Goal: Task Accomplishment & Management: Manage account settings

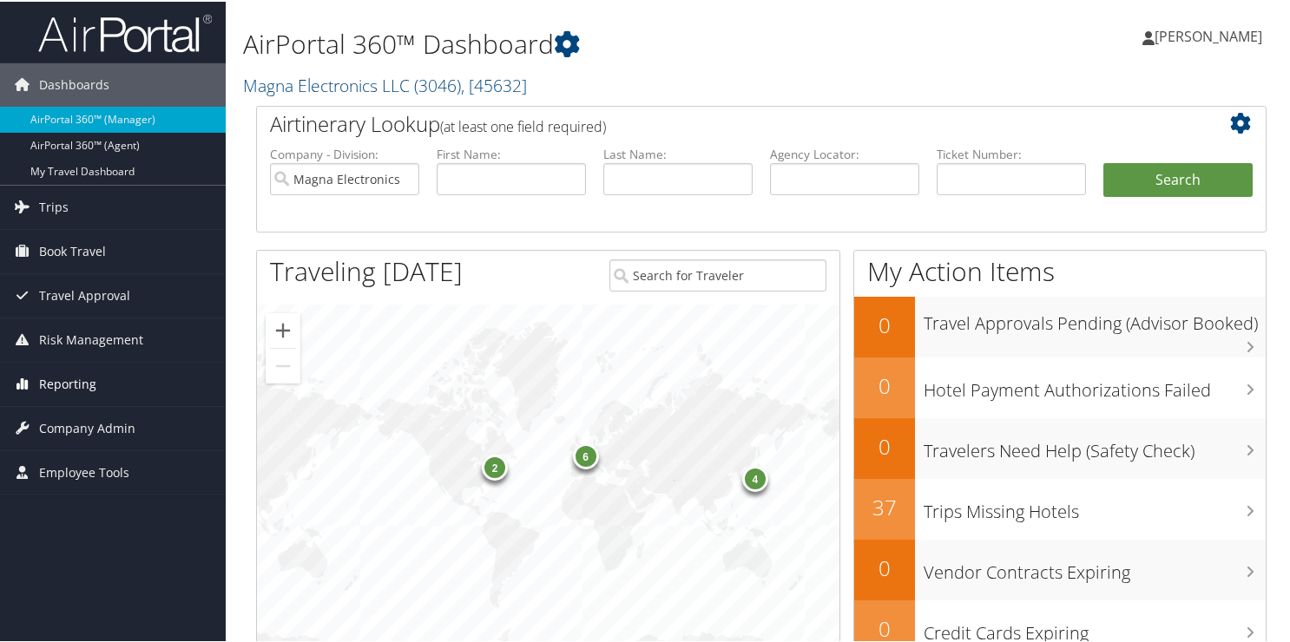
click at [68, 383] on span "Reporting" at bounding box center [67, 382] width 57 height 43
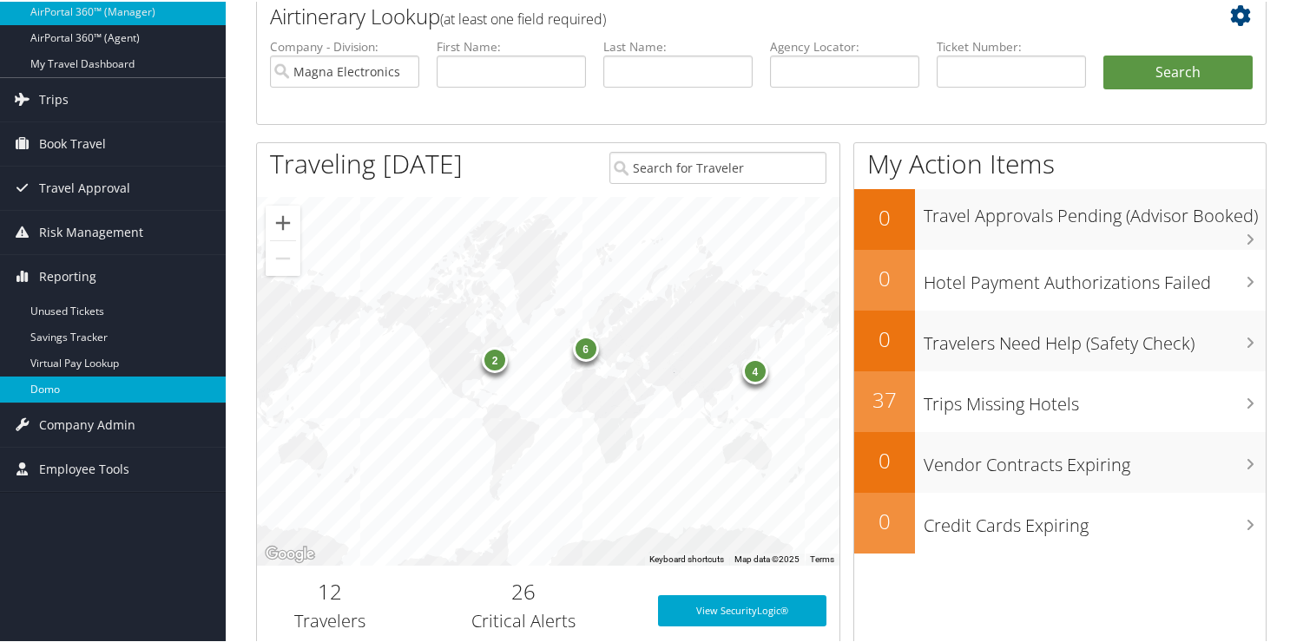
scroll to position [260, 0]
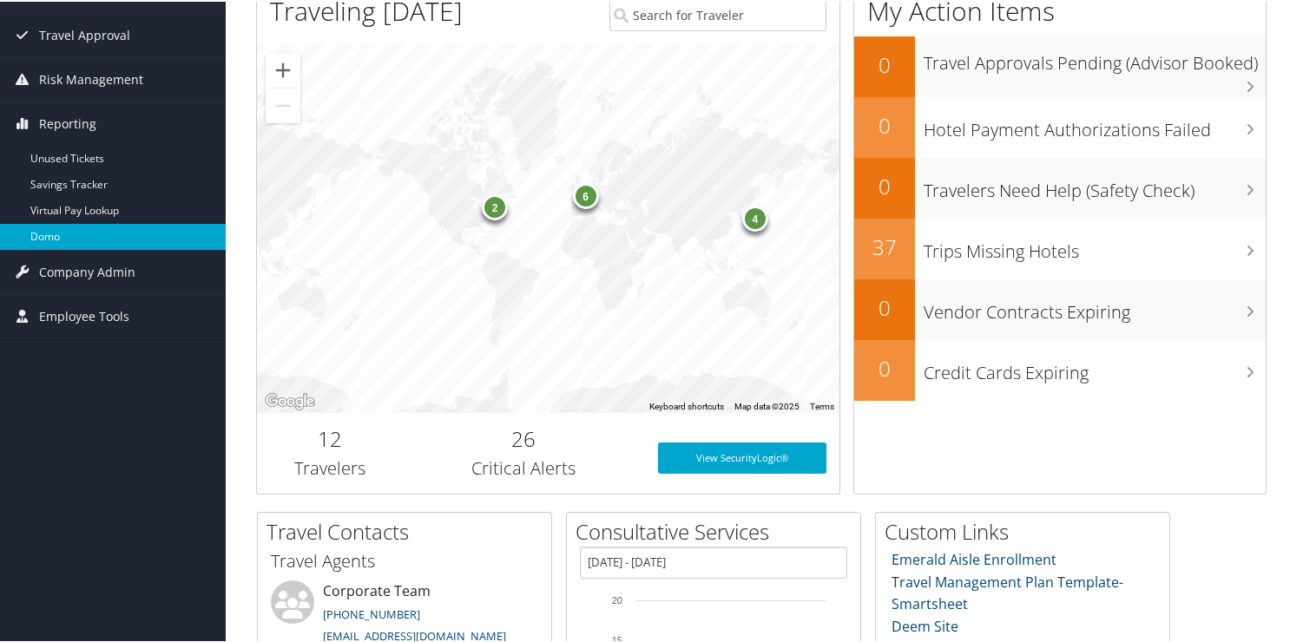
click at [40, 230] on link "Domo" at bounding box center [113, 235] width 226 height 26
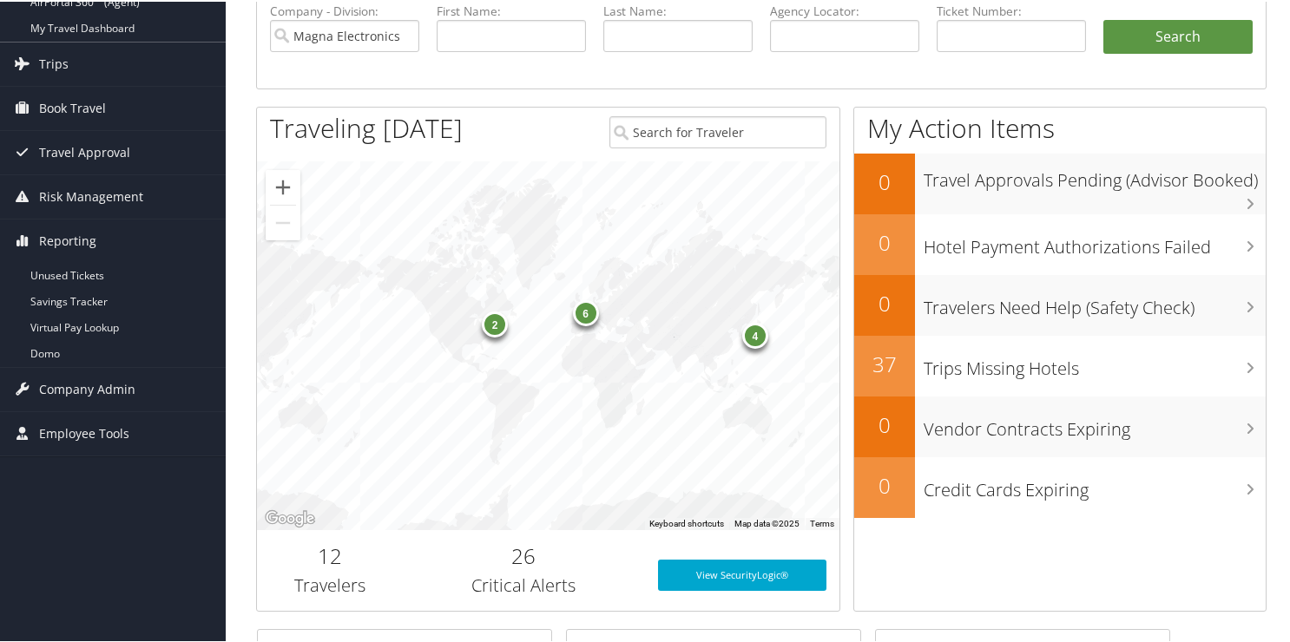
scroll to position [347, 0]
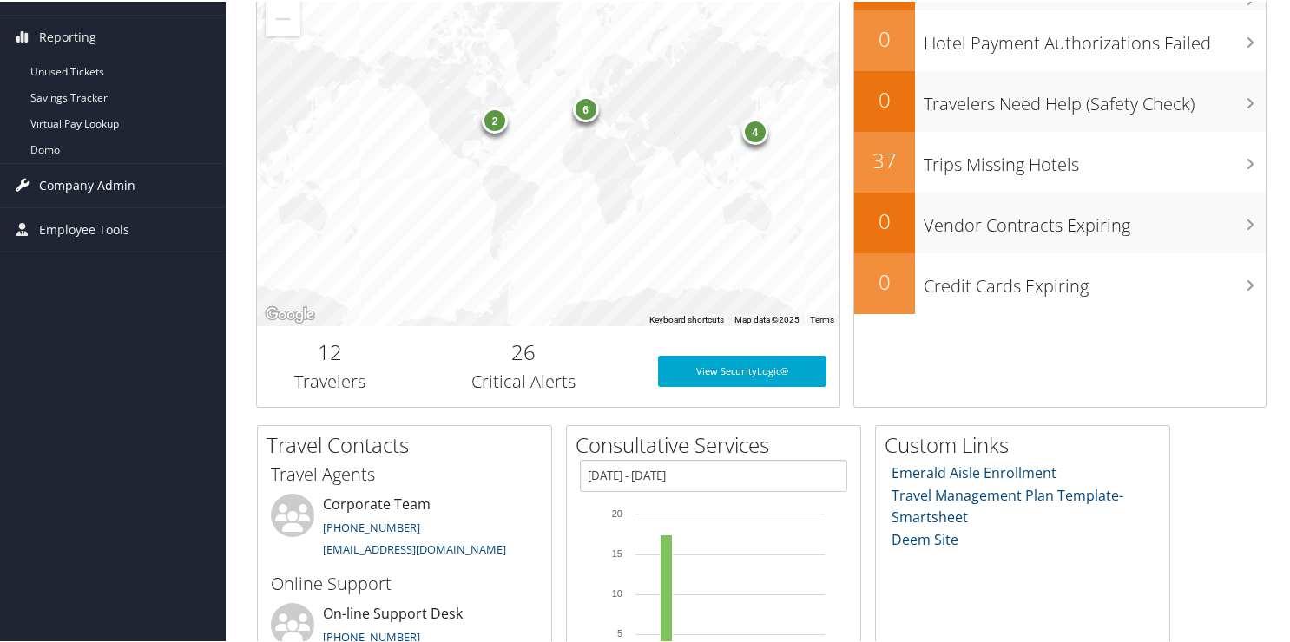
click at [56, 181] on span "Company Admin" at bounding box center [87, 183] width 96 height 43
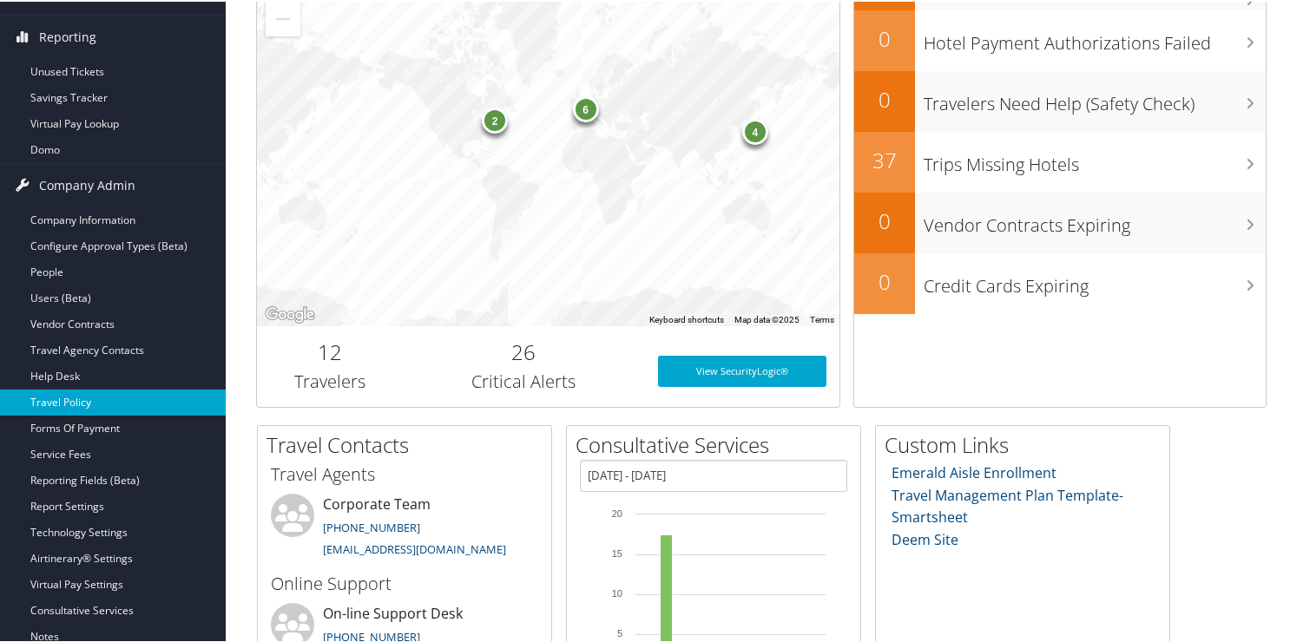
click at [76, 394] on link "Travel Policy" at bounding box center [113, 401] width 226 height 26
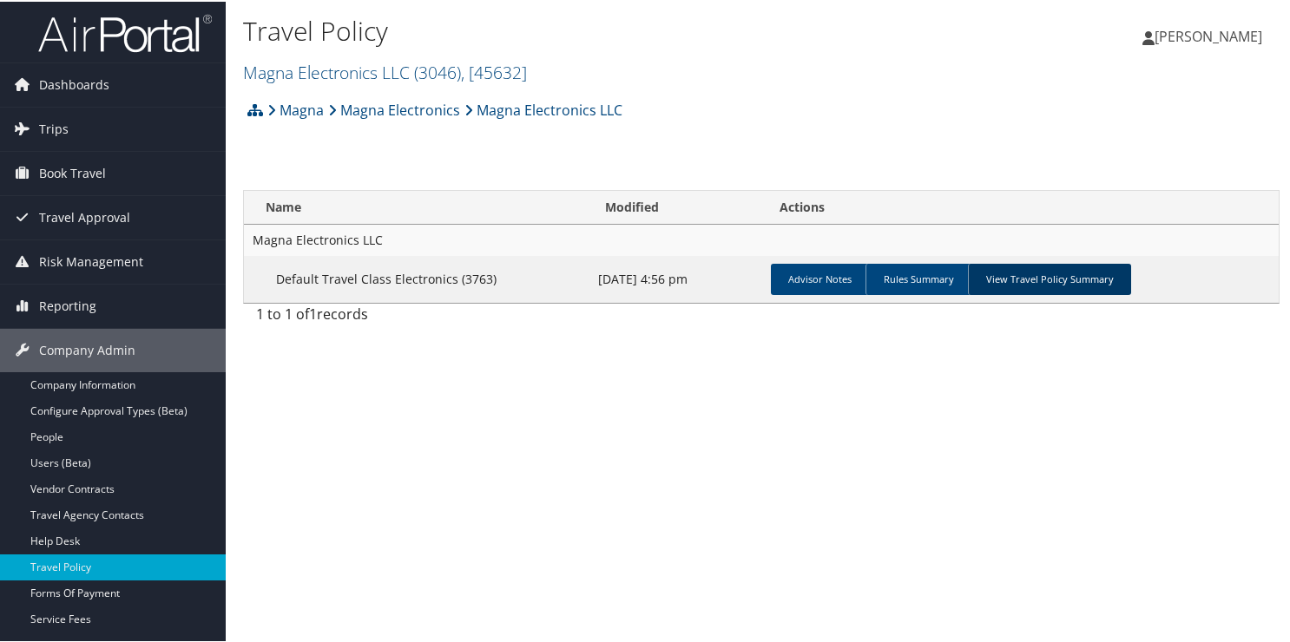
click at [1041, 286] on link "View Travel Policy Summary" at bounding box center [1049, 277] width 163 height 31
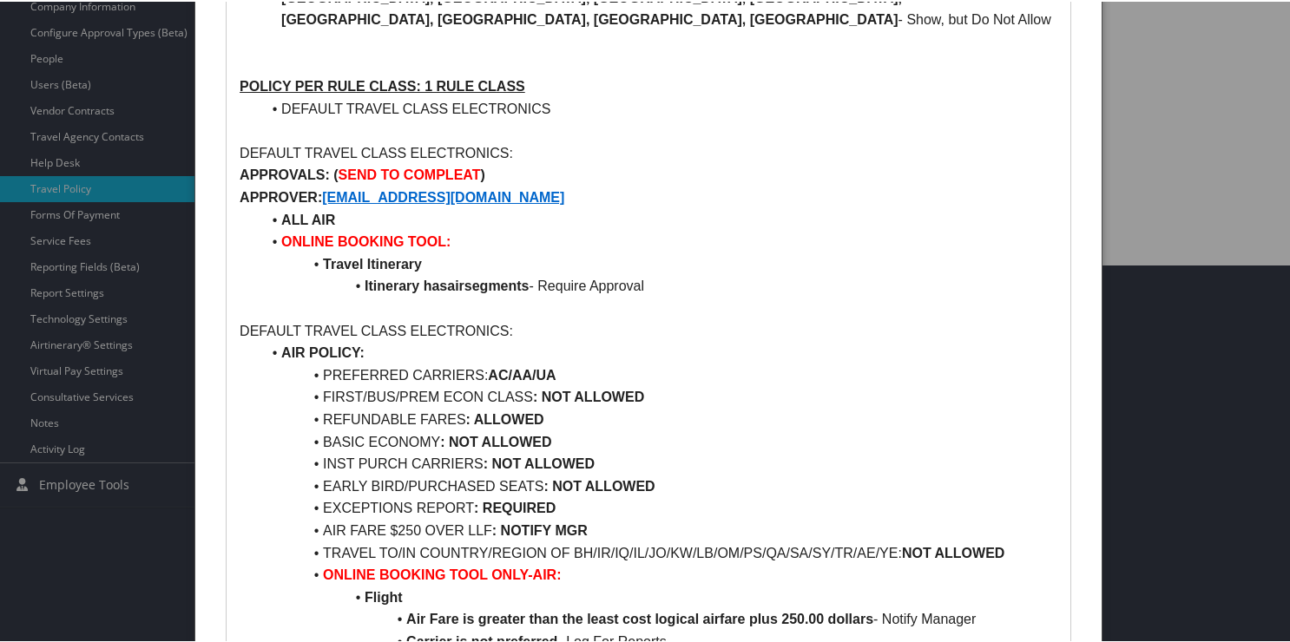
scroll to position [254, 0]
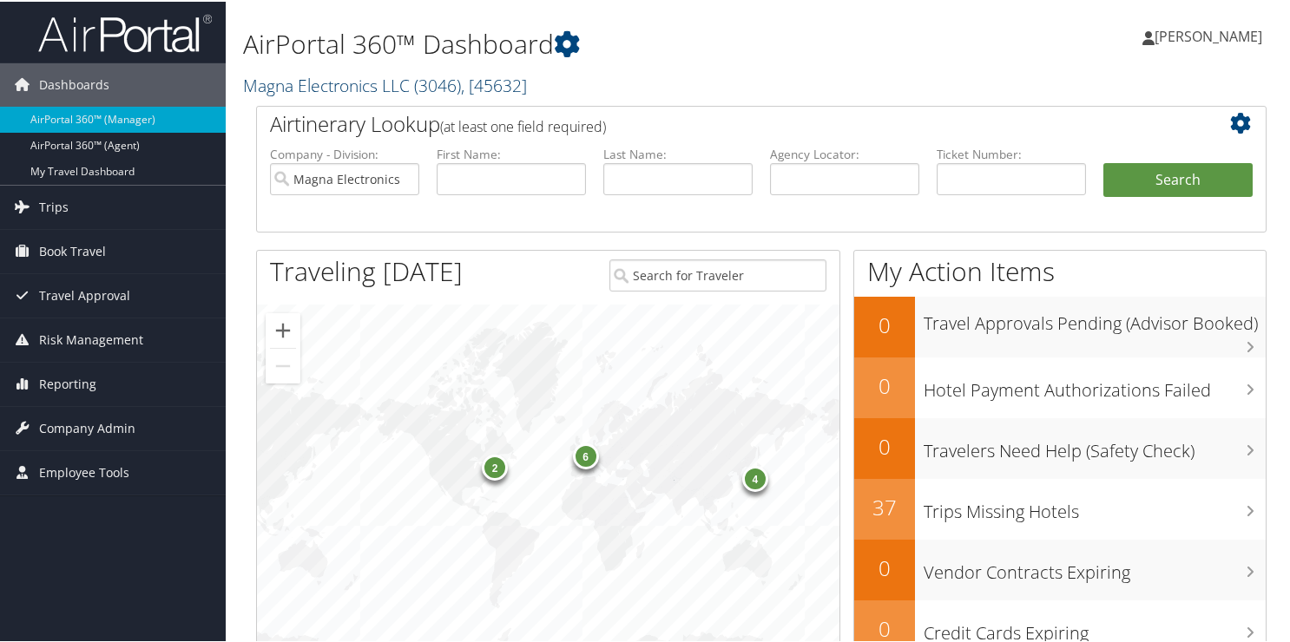
click at [300, 86] on link "Magna Electronics LLC ( 3046 ) , [ 45632 ]" at bounding box center [385, 83] width 284 height 23
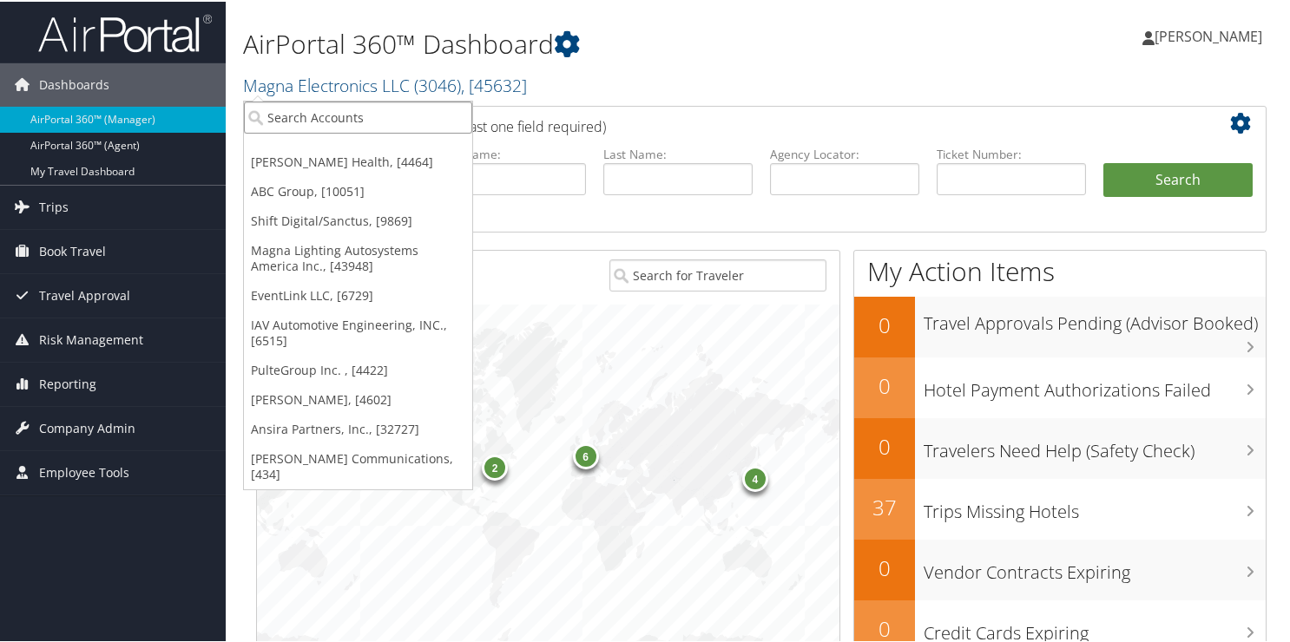
click at [273, 109] on input "search" at bounding box center [358, 116] width 228 height 32
click at [283, 76] on link "Magna Electronics LLC ( 3046 ) , [ 45632 ]" at bounding box center [385, 83] width 284 height 23
drag, startPoint x: 283, startPoint y: 76, endPoint x: 283, endPoint y: 91, distance: 15.6
click at [283, 76] on link "Magna Electronics LLC ( 3046 ) , [ 45632 ]" at bounding box center [385, 83] width 284 height 23
click at [283, 91] on link "Magna Electronics LLC ( 3046 ) , [ 45632 ]" at bounding box center [385, 83] width 284 height 23
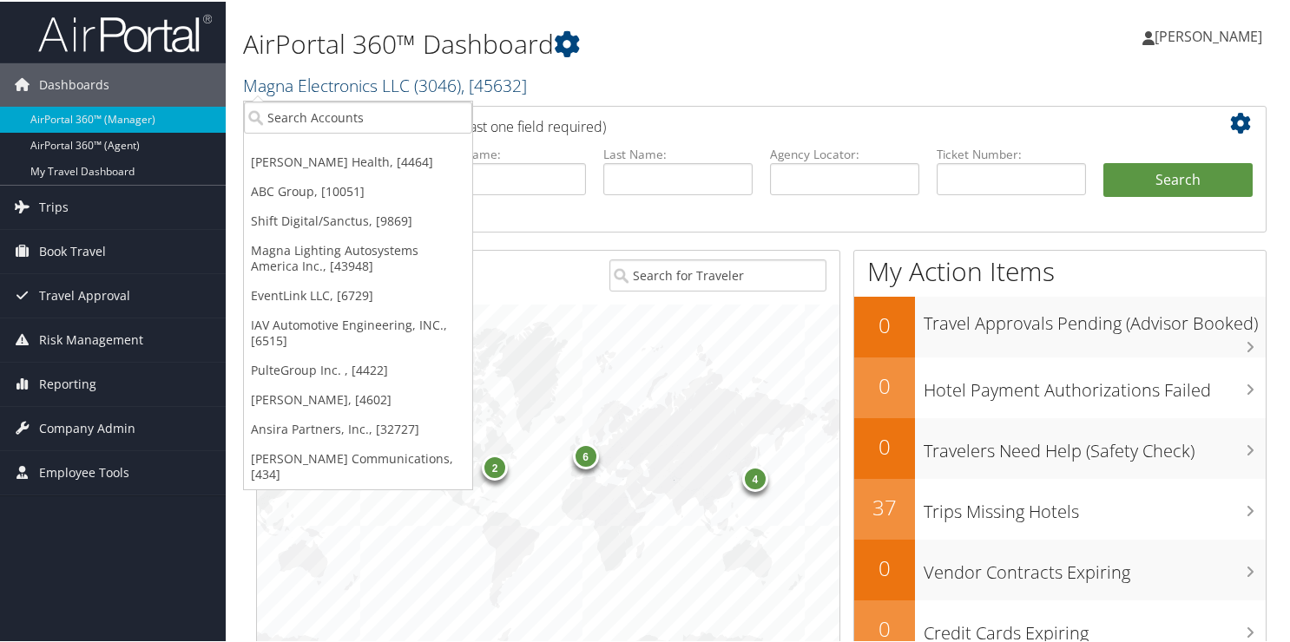
click at [286, 81] on link "Magna Electronics LLC ( 3046 ) , [ 45632 ]" at bounding box center [385, 83] width 284 height 23
click at [44, 588] on div "Dashboards AirPortal 360™ (Manager) AirPortal 360™ (Agent) My Travel Dashboard …" at bounding box center [648, 565] width 1297 height 1131
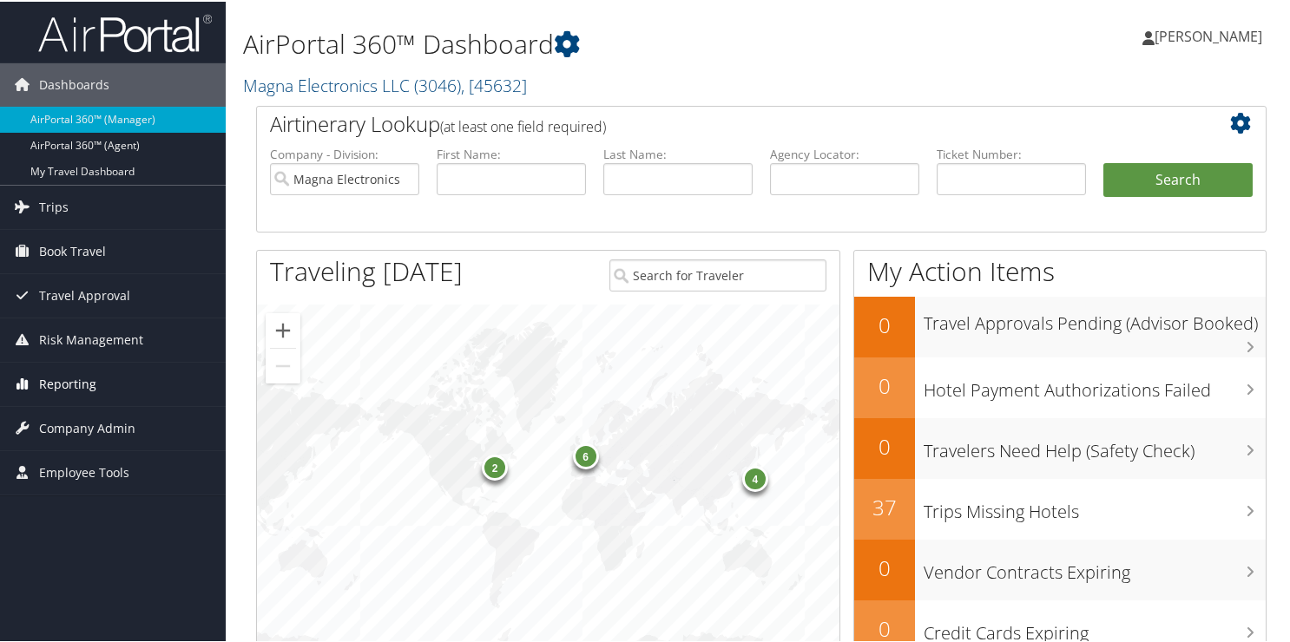
click at [32, 380] on icon at bounding box center [22, 382] width 26 height 26
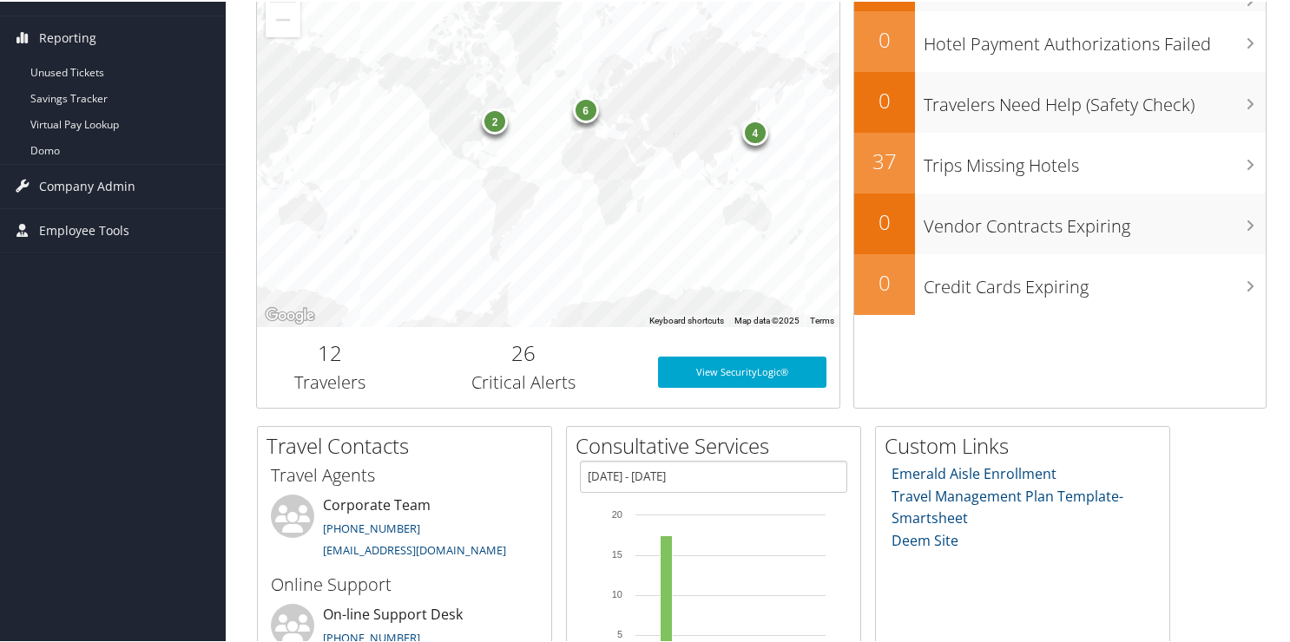
scroll to position [347, 0]
click at [69, 195] on span "Company Admin" at bounding box center [87, 183] width 96 height 43
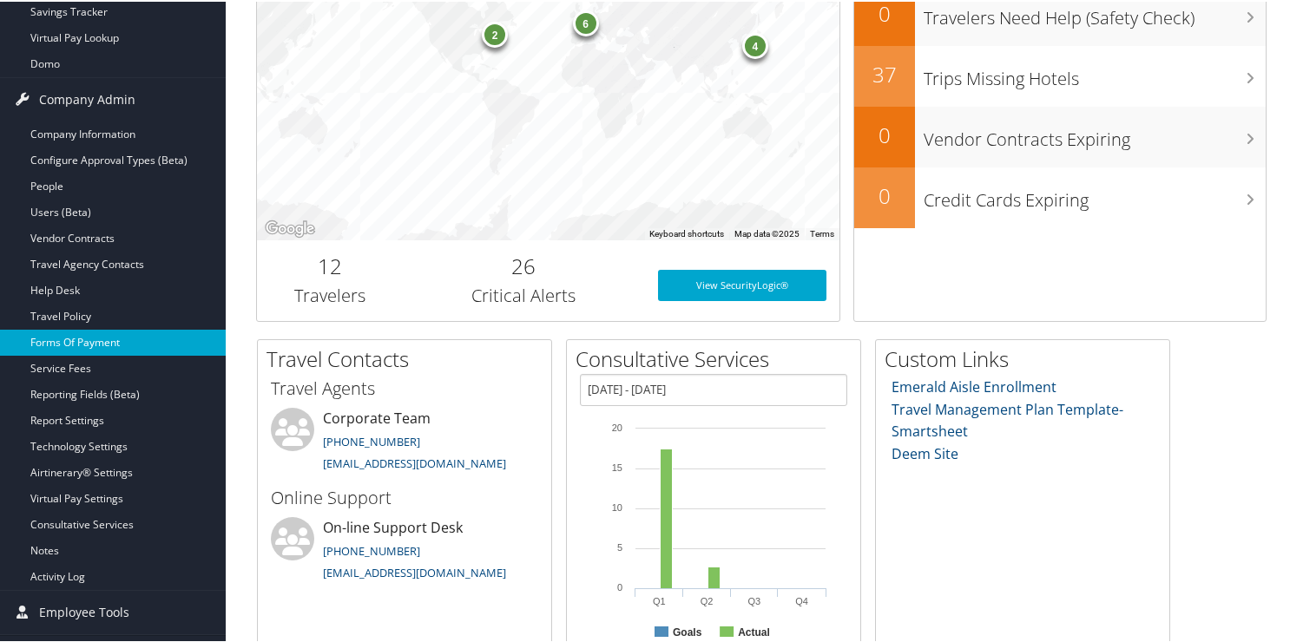
scroll to position [434, 0]
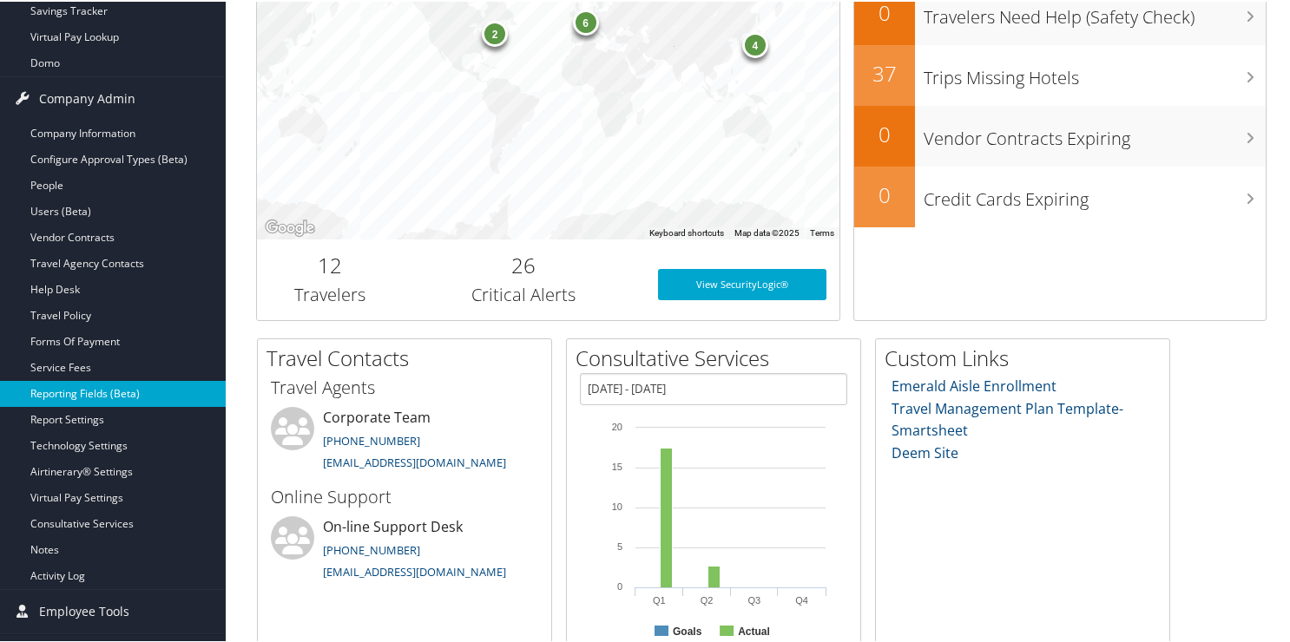
click at [109, 386] on link "Reporting Fields (Beta)" at bounding box center [113, 392] width 226 height 26
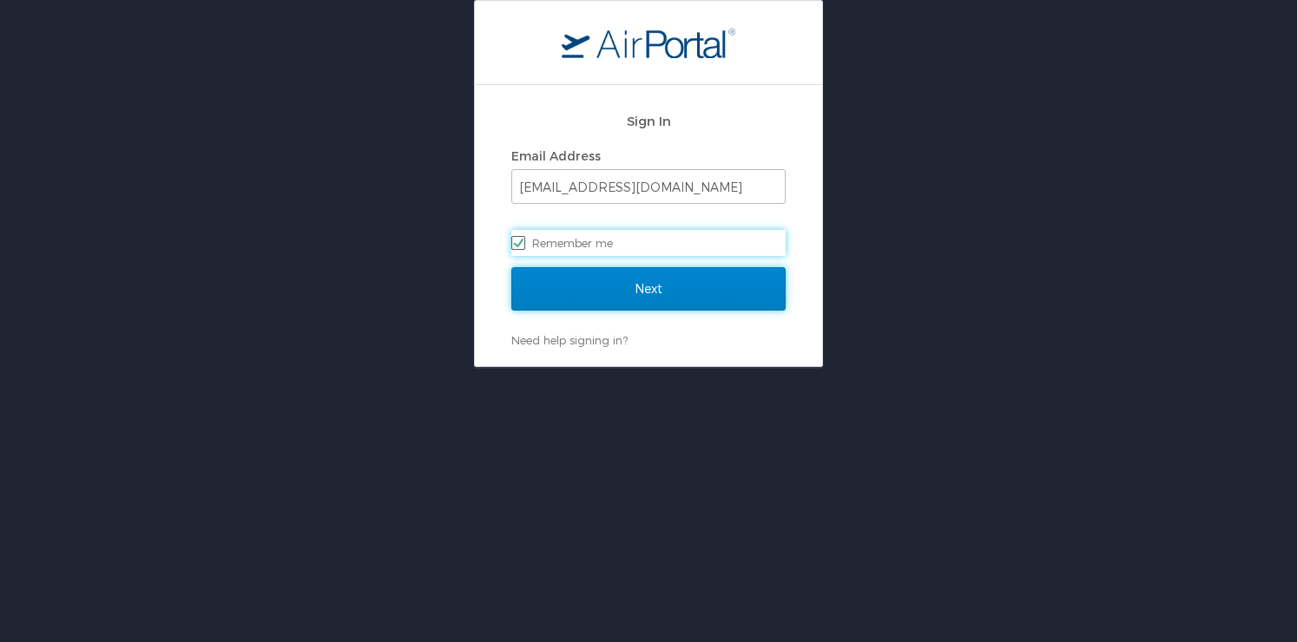
click at [635, 292] on input "Next" at bounding box center [648, 288] width 274 height 43
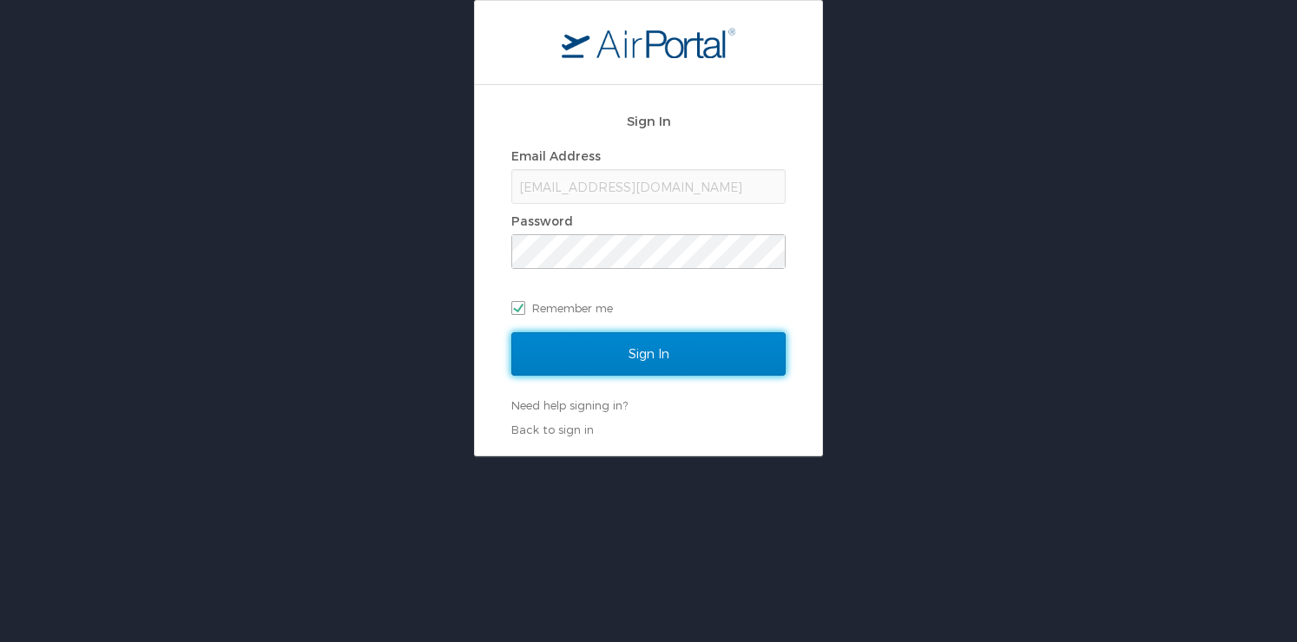
click at [628, 357] on input "Sign In" at bounding box center [648, 354] width 274 height 43
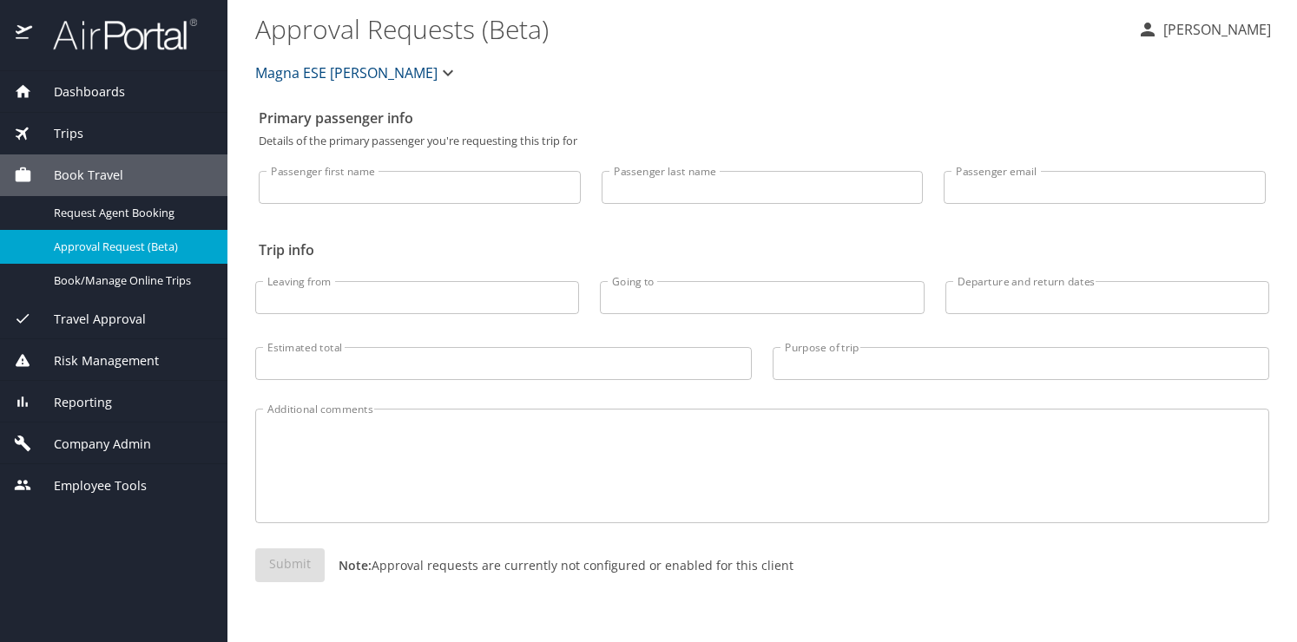
click at [89, 401] on span "Reporting" at bounding box center [72, 402] width 80 height 19
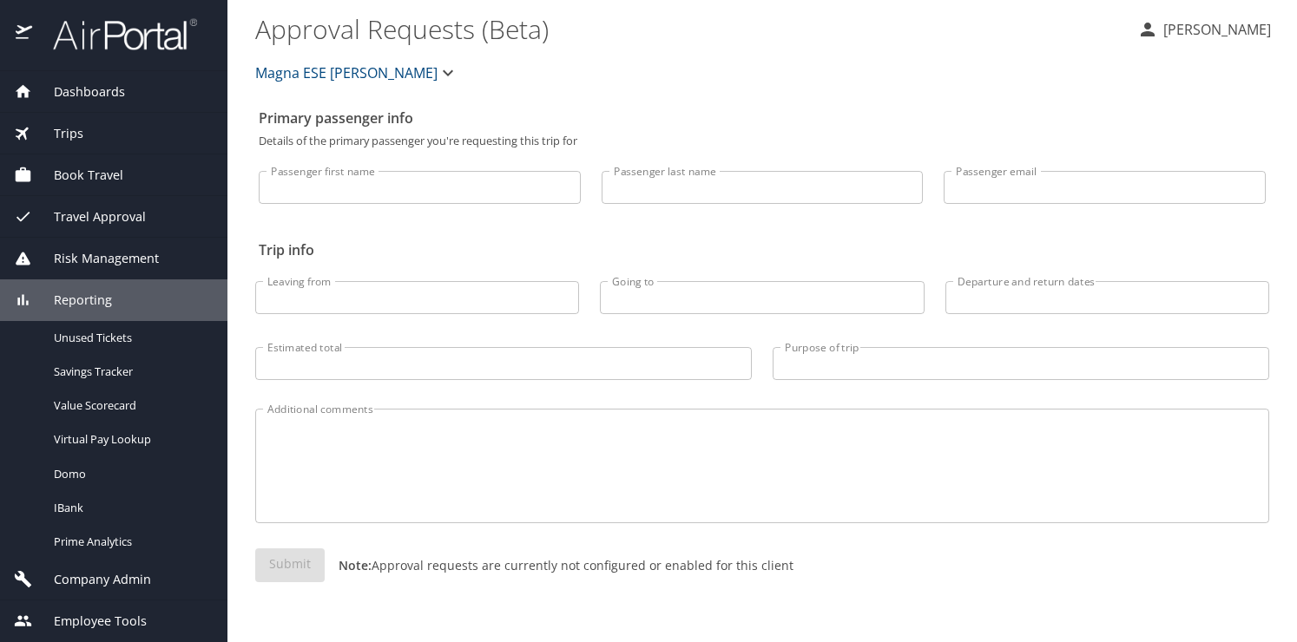
click at [104, 576] on span "Company Admin" at bounding box center [91, 579] width 119 height 19
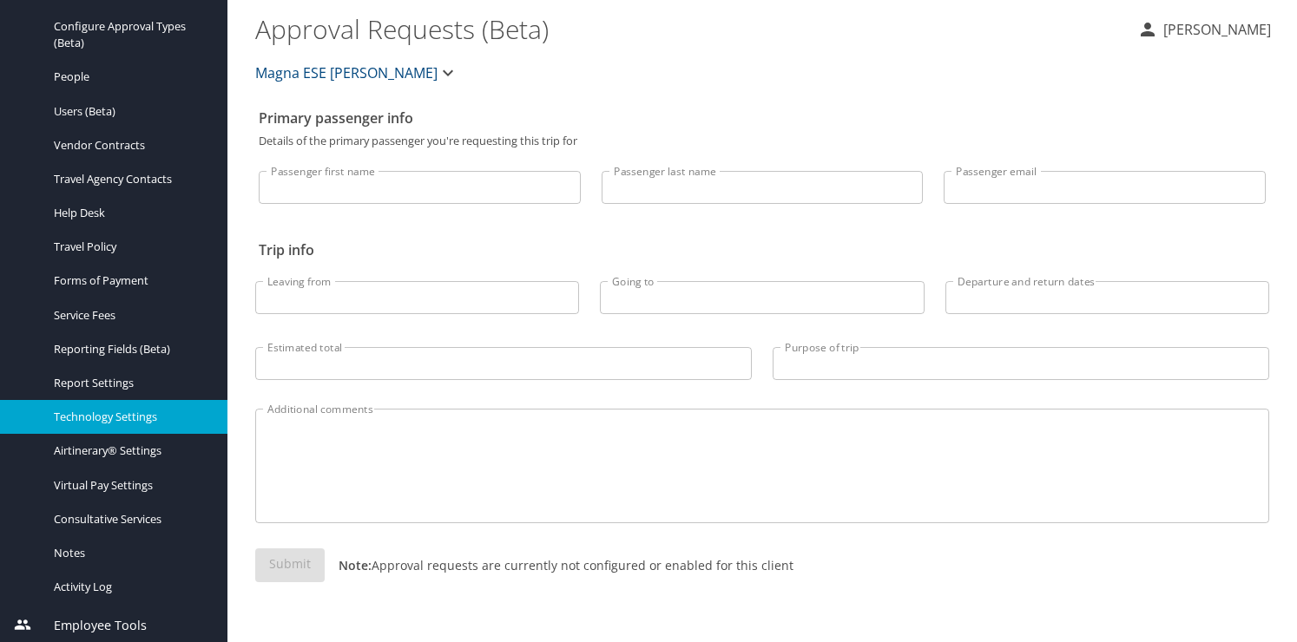
scroll to position [391, 0]
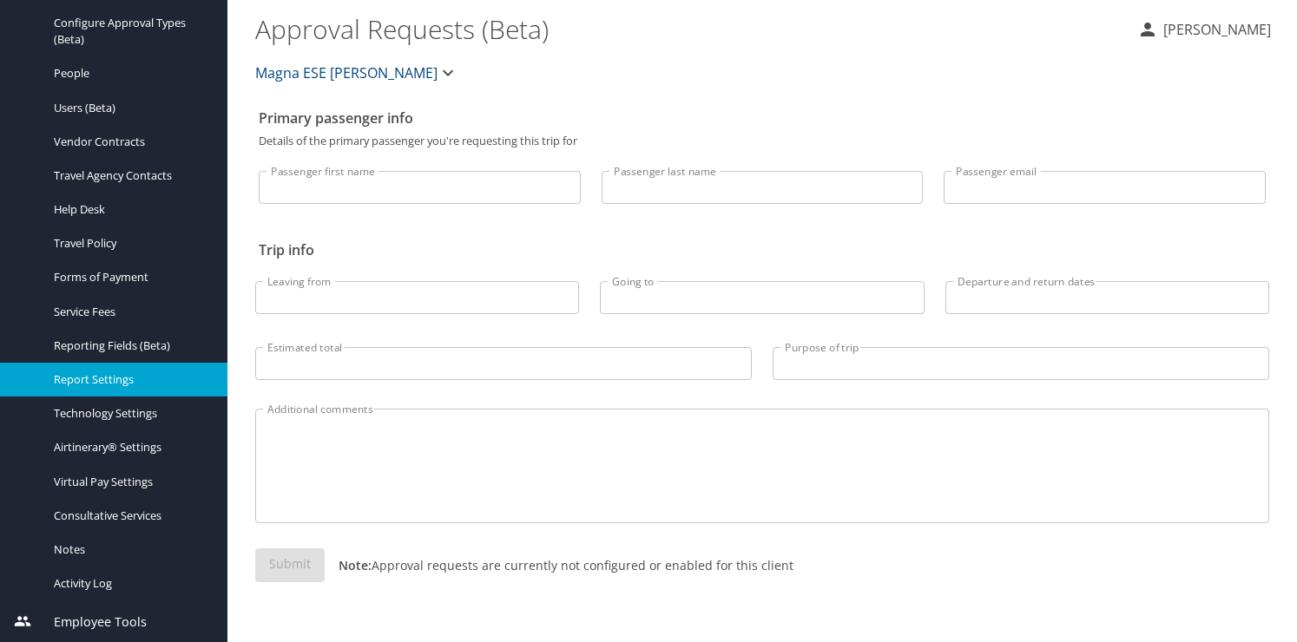
click at [89, 376] on span "Report Settings" at bounding box center [130, 380] width 153 height 16
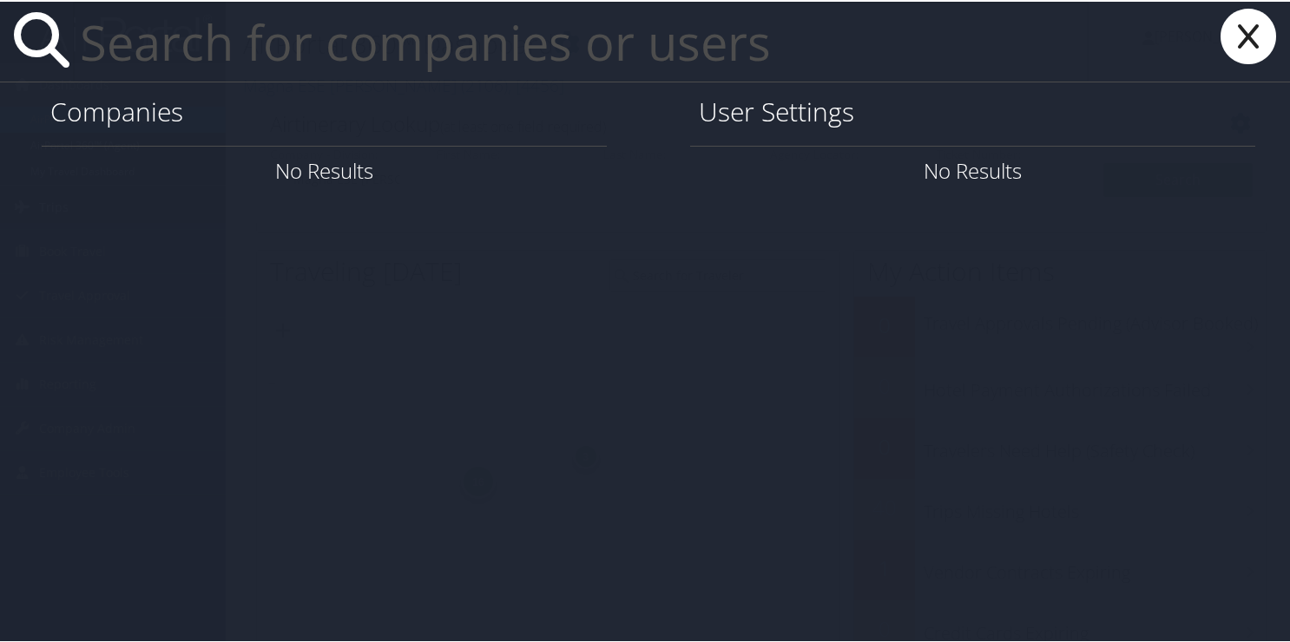
click at [130, 34] on input "text" at bounding box center [581, 40] width 1016 height 80
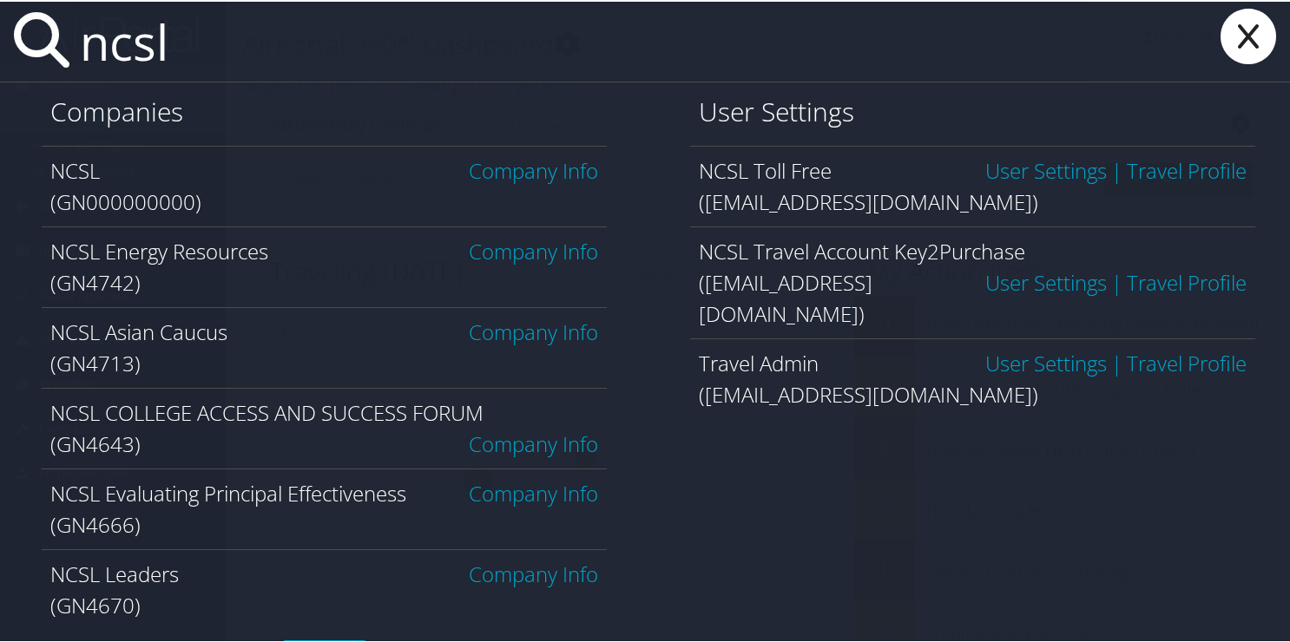
type input "ncsl"
click at [82, 172] on span "NCSL" at bounding box center [74, 169] width 49 height 29
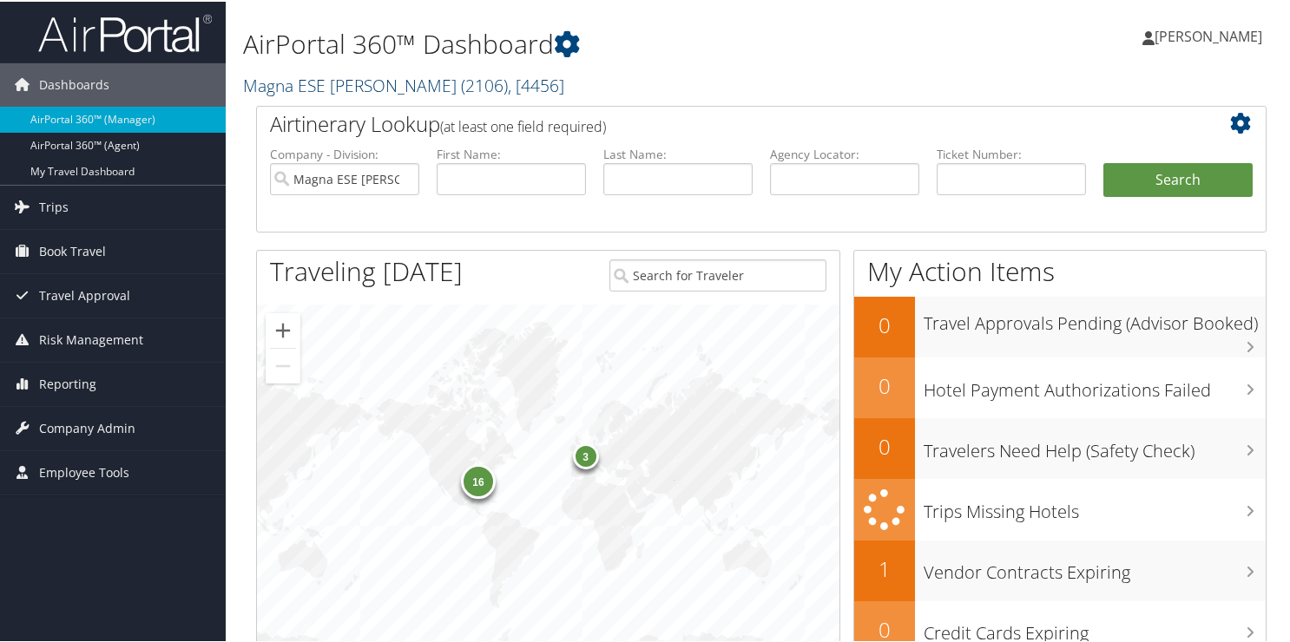
click at [273, 82] on h2 "Magna ESE Troy ( 2106 ) , [ 4456 ]" at bounding box center [588, 83] width 691 height 30
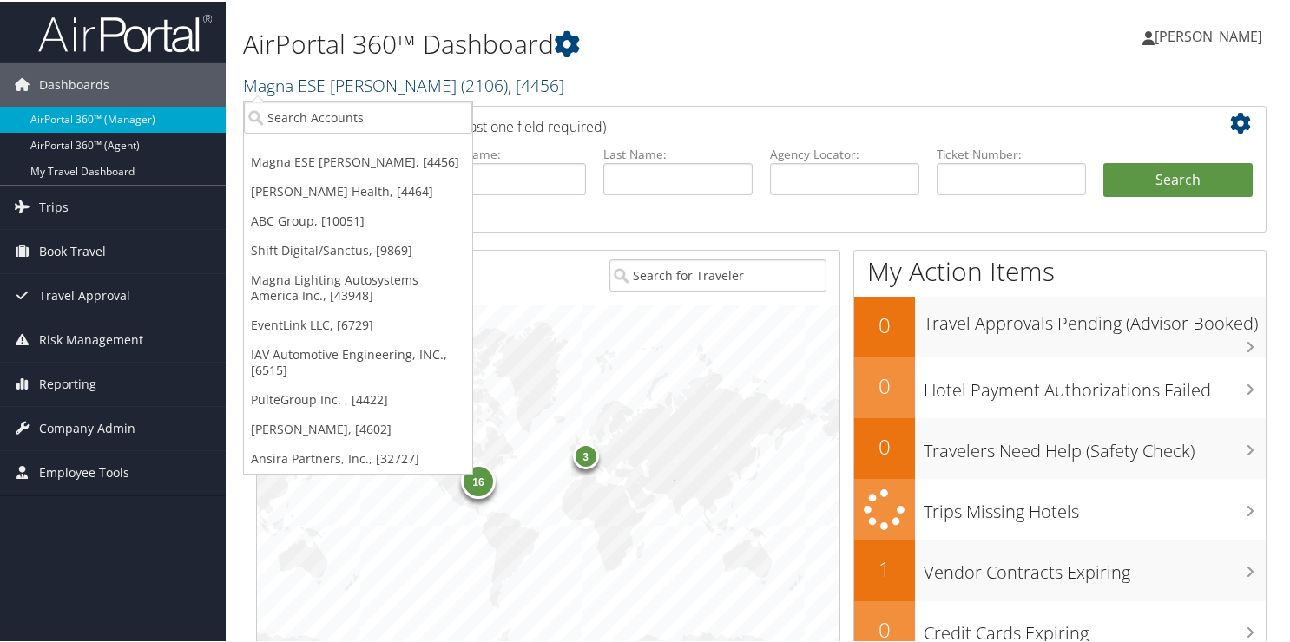
click at [273, 82] on link "Magna ESE Troy ( 2106 ) , [ 4456 ]" at bounding box center [403, 83] width 321 height 23
click at [287, 116] on input "search" at bounding box center [358, 116] width 228 height 32
type input "6"
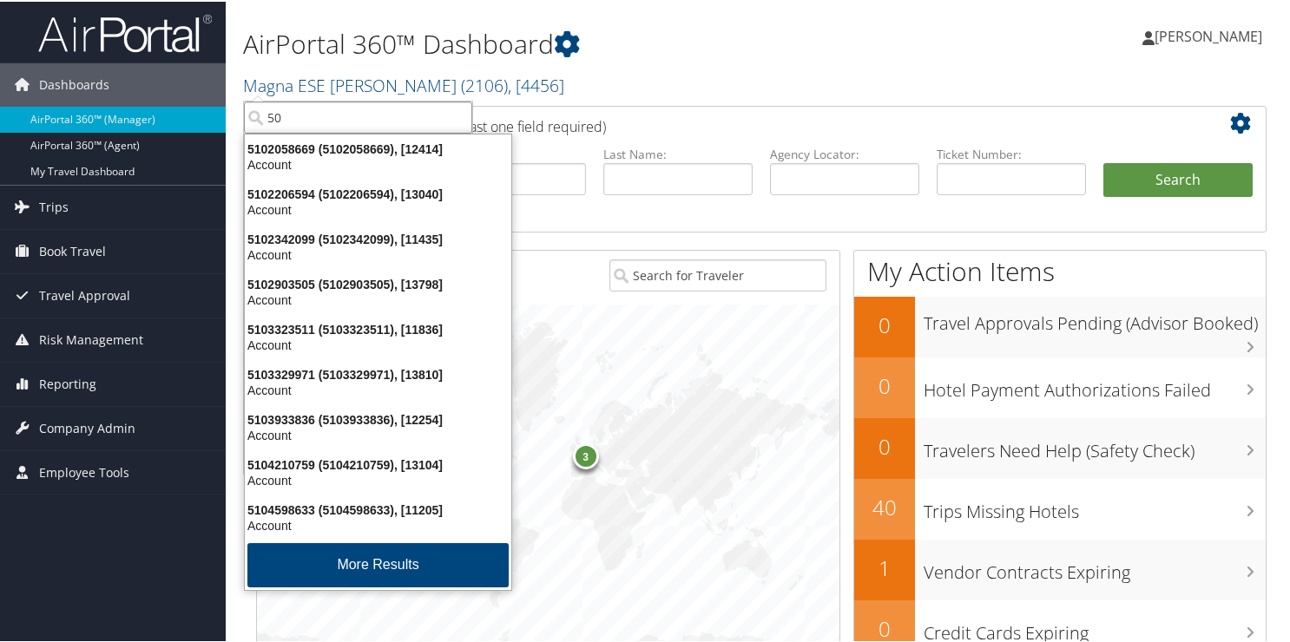
type input "5"
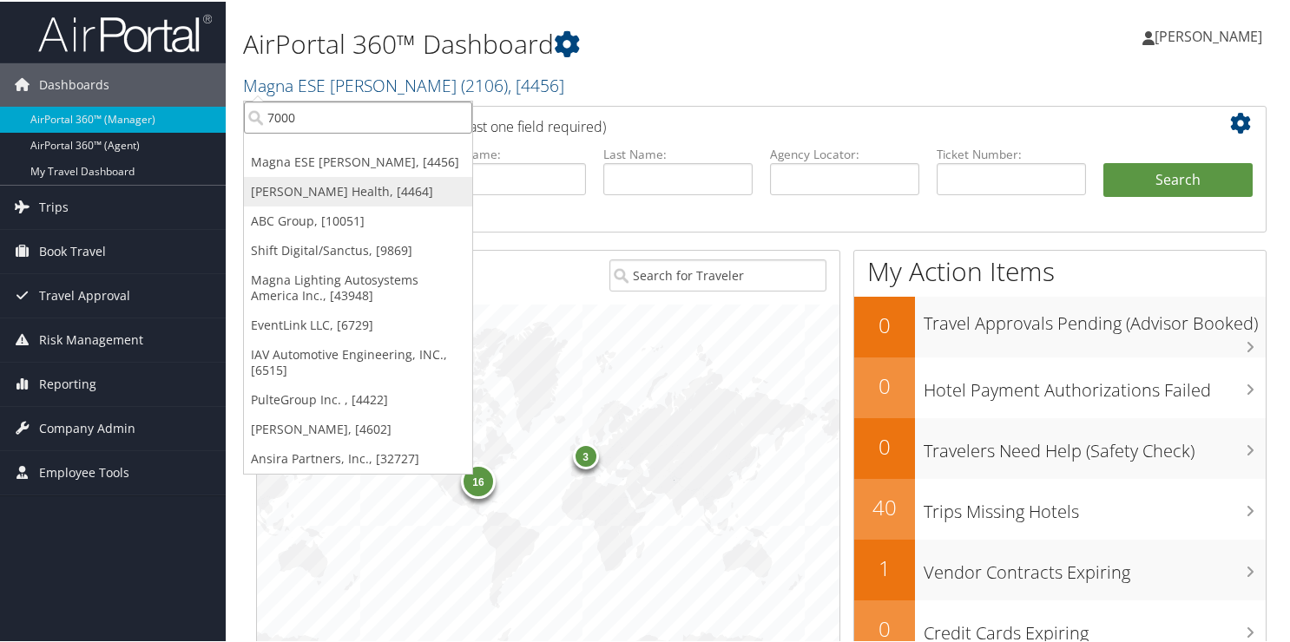
type input "70004"
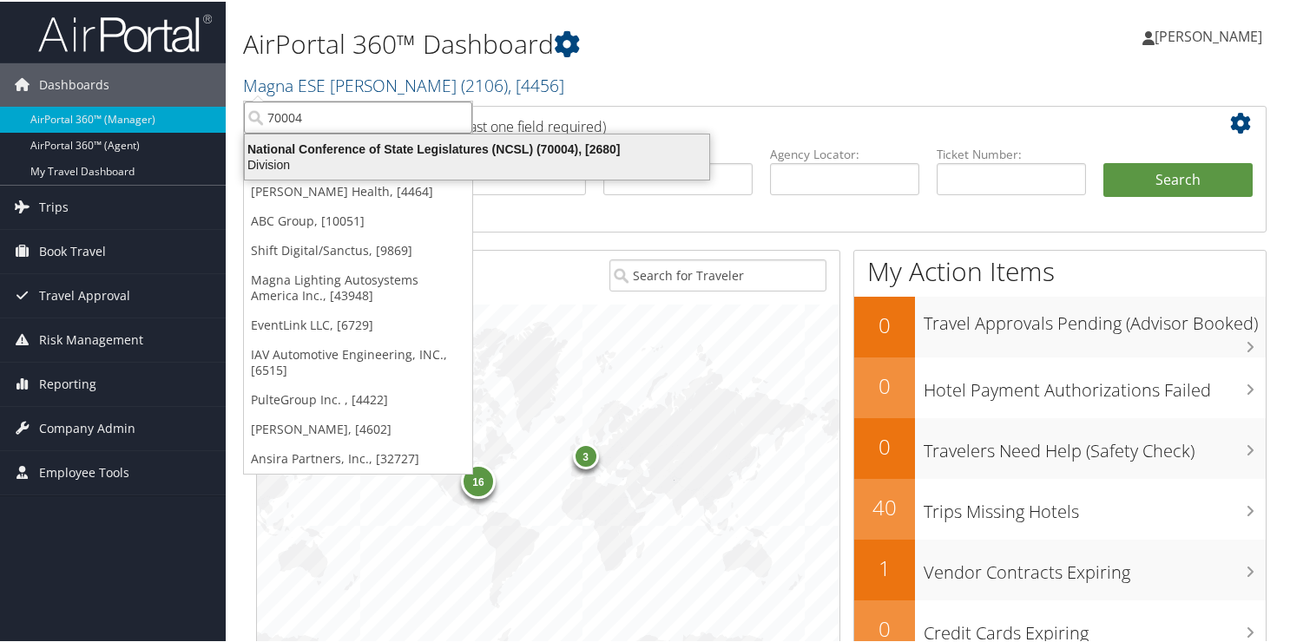
click at [300, 147] on div "National Conference of State Legislatures (NCSL) (70004), [2680]" at bounding box center [476, 148] width 485 height 16
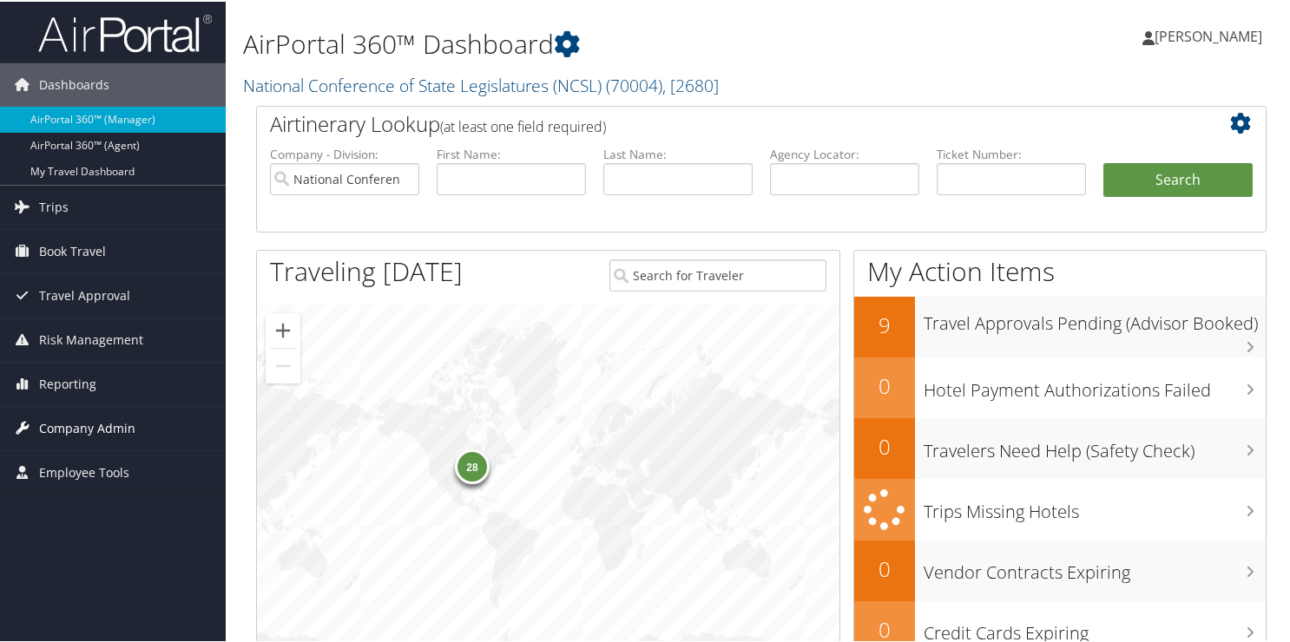
click at [55, 429] on span "Company Admin" at bounding box center [87, 426] width 96 height 43
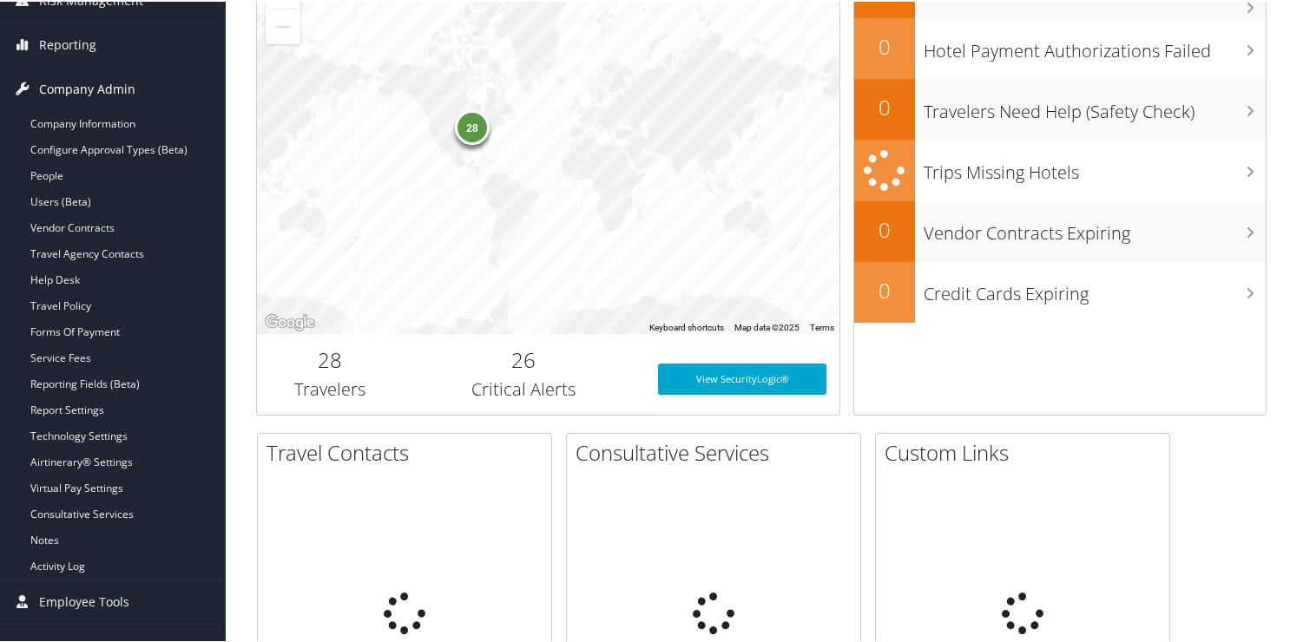
scroll to position [347, 0]
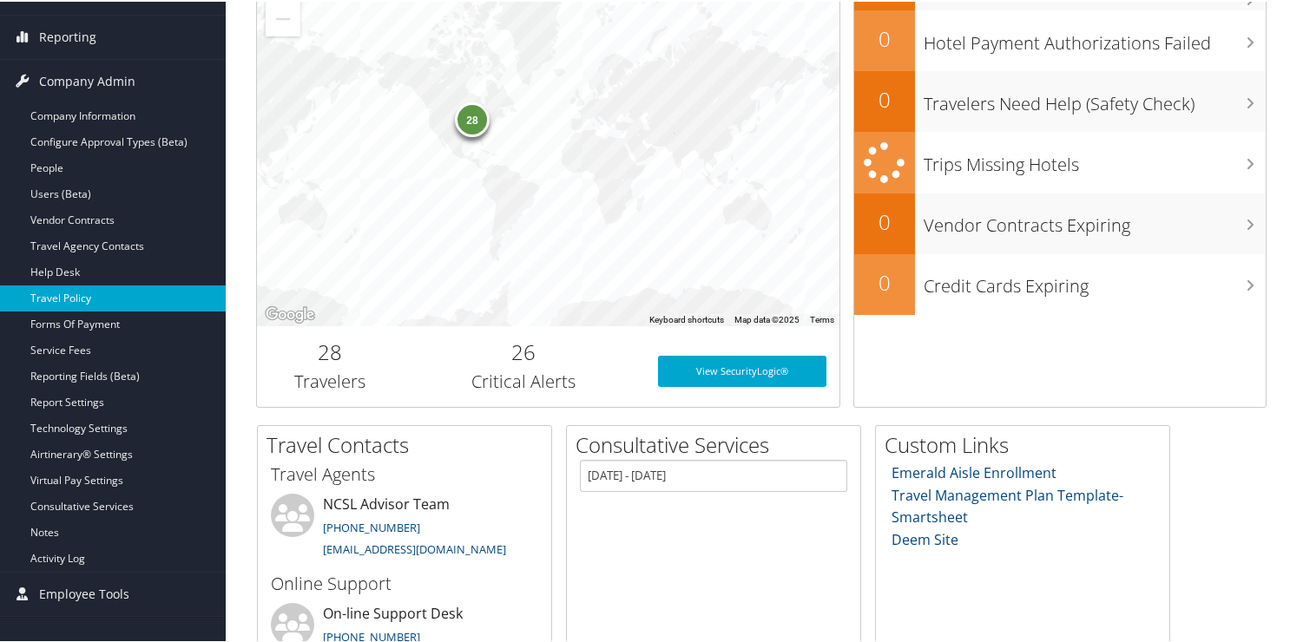
click at [66, 303] on link "Travel Policy" at bounding box center [113, 297] width 226 height 26
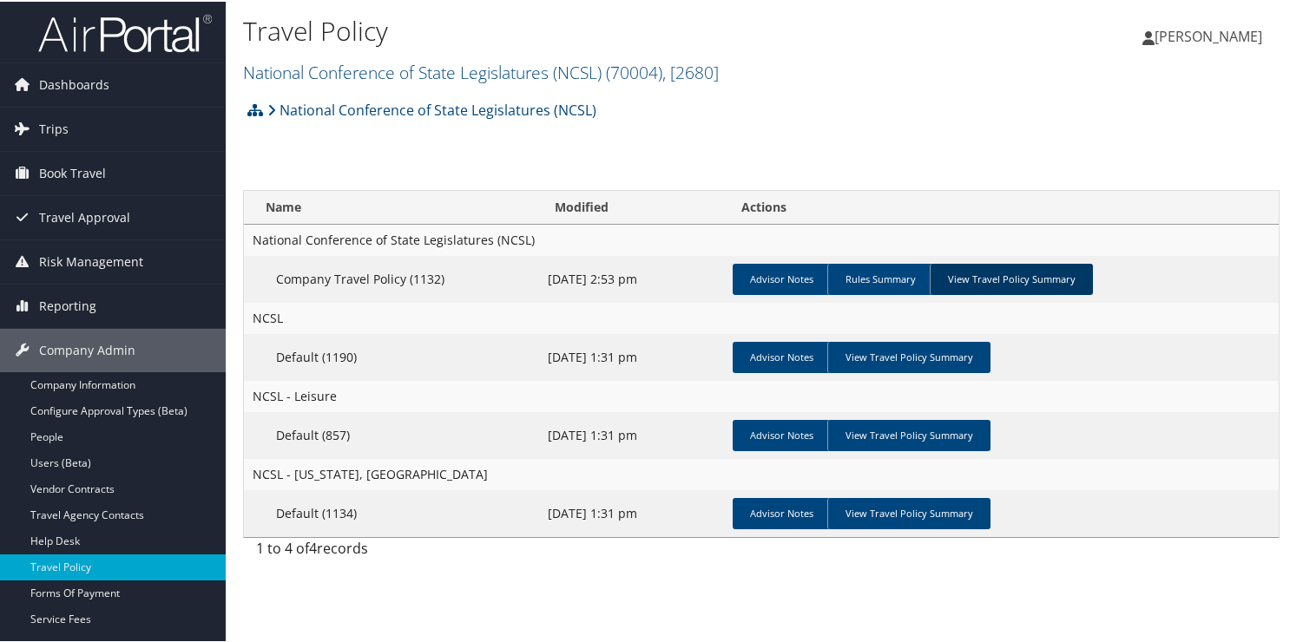
click at [966, 281] on link "View Travel Policy Summary" at bounding box center [1011, 277] width 163 height 31
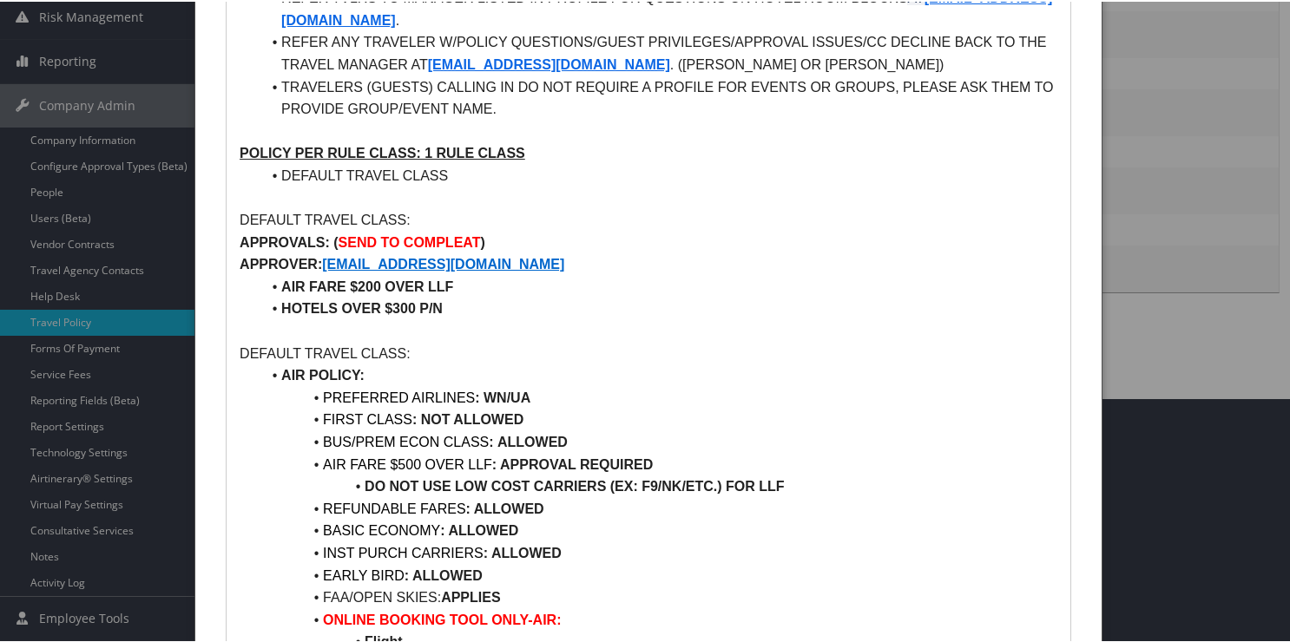
scroll to position [87, 0]
